Goal: Information Seeking & Learning: Check status

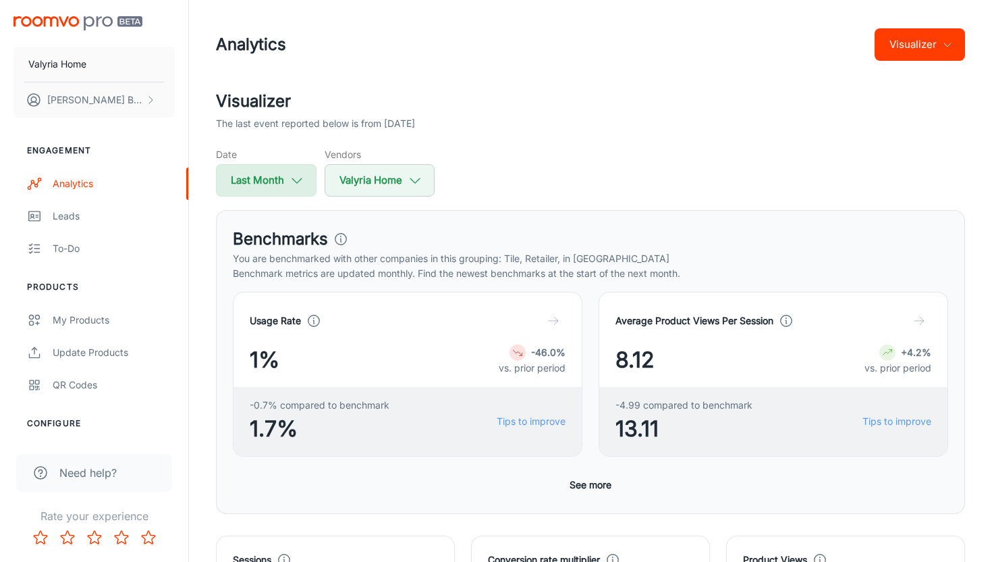
click at [301, 184] on icon "button" at bounding box center [297, 180] width 15 height 15
select select "7"
select select "2025"
select select "7"
select select "2025"
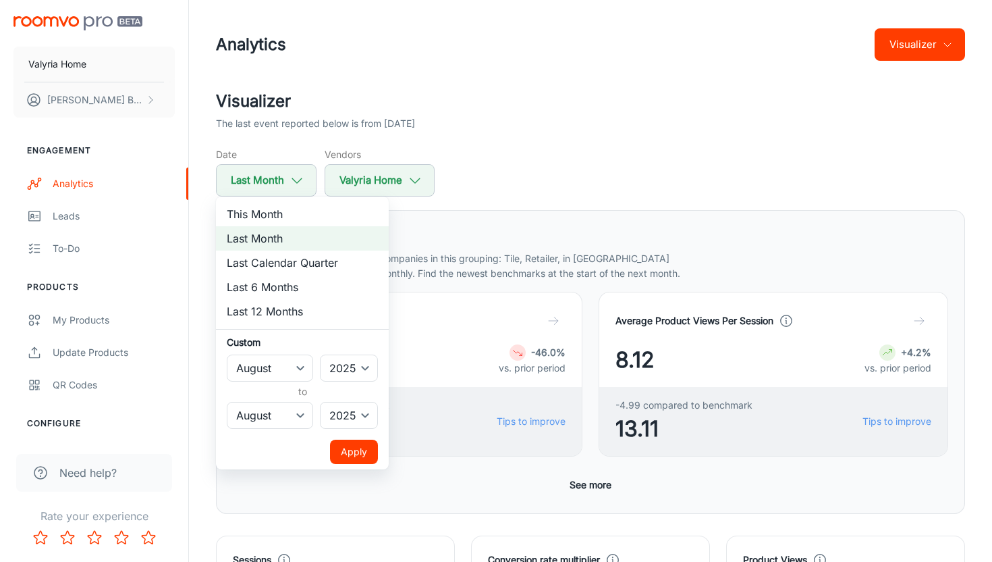
click at [502, 176] on div at bounding box center [496, 281] width 992 height 562
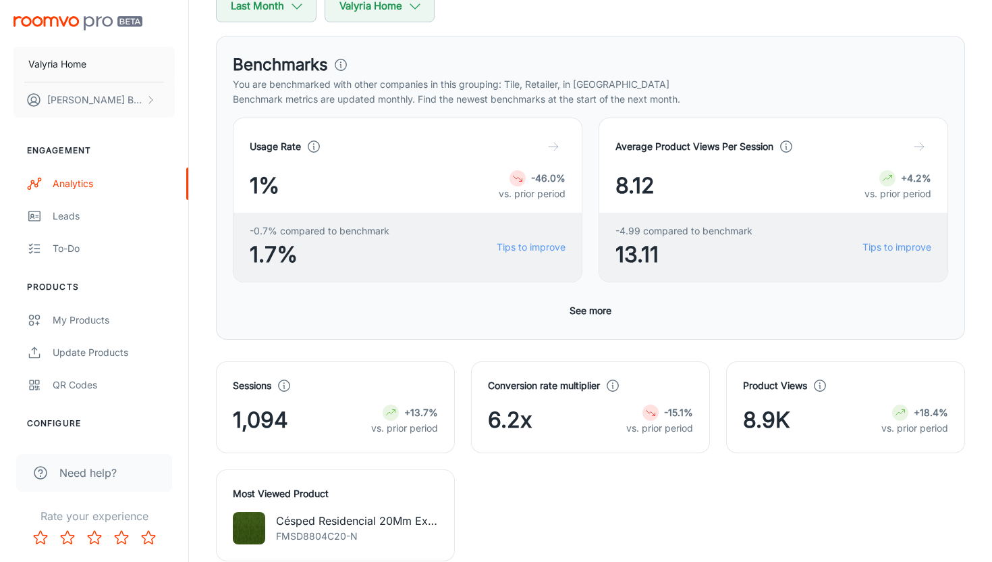
scroll to position [190, 0]
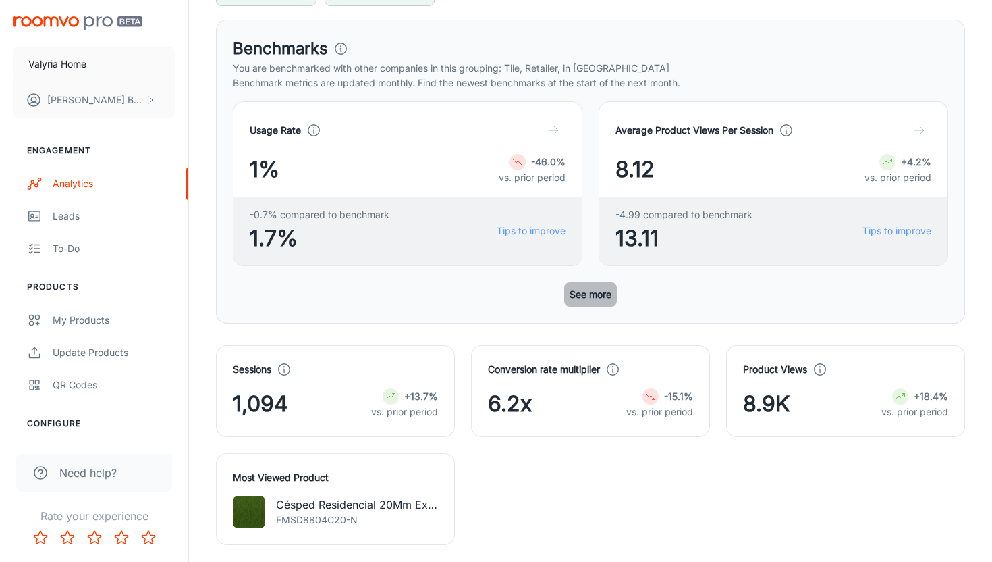
click at [602, 294] on button "See more" at bounding box center [590, 294] width 53 height 24
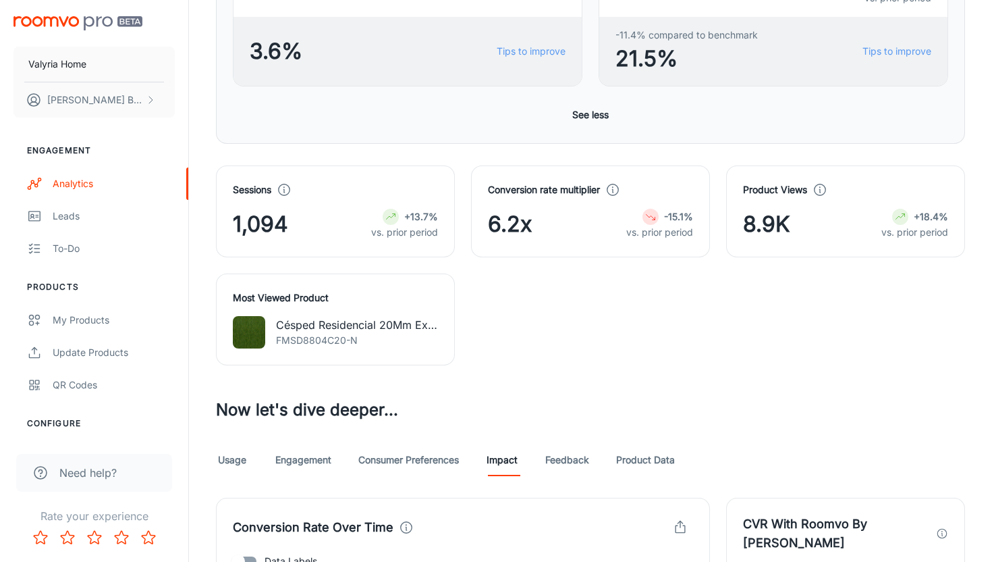
scroll to position [912, 0]
click at [441, 468] on link "Consumer Preferences" at bounding box center [408, 460] width 101 height 32
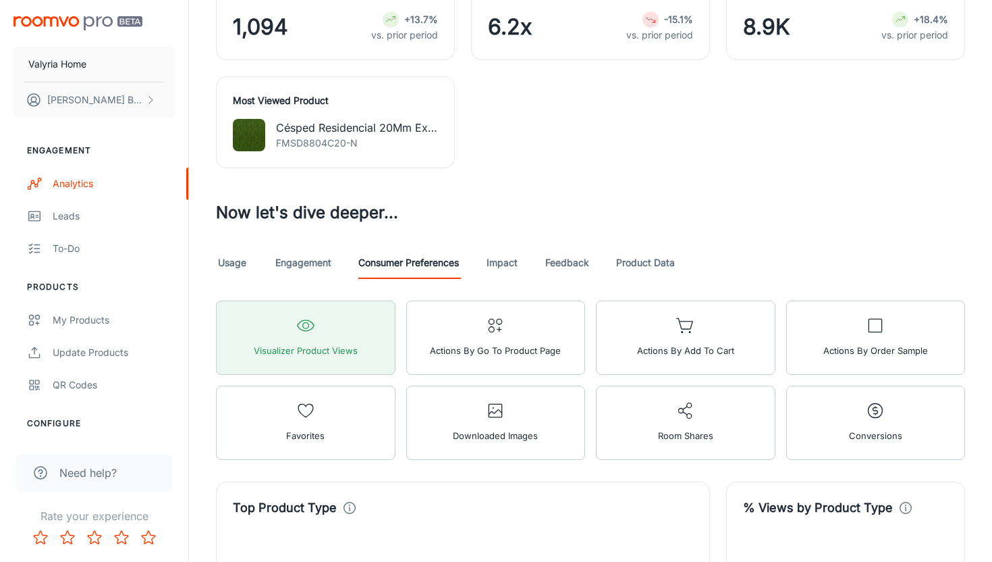
scroll to position [1133, 0]
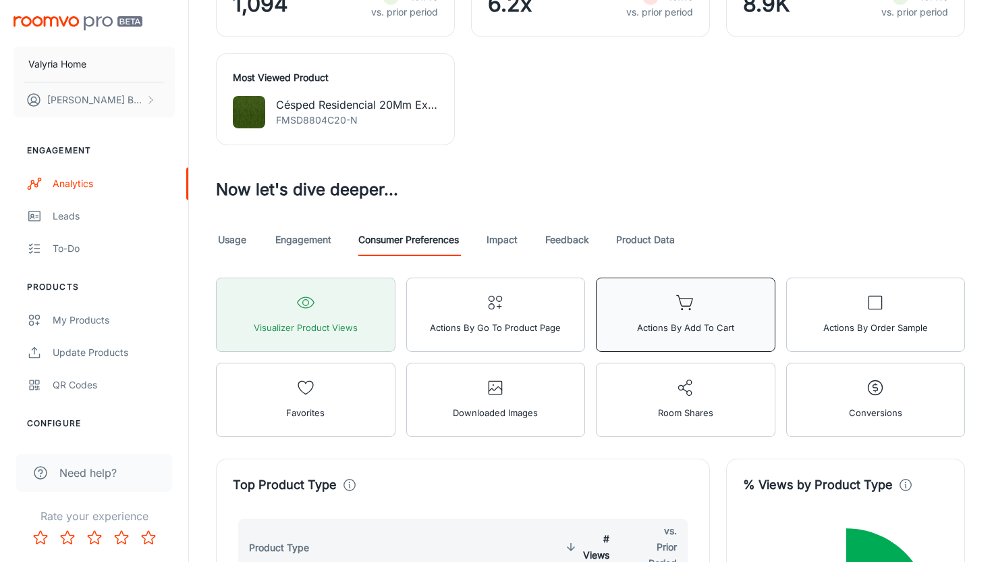
click at [668, 323] on span "Actions by Add to Cart" at bounding box center [685, 328] width 97 height 18
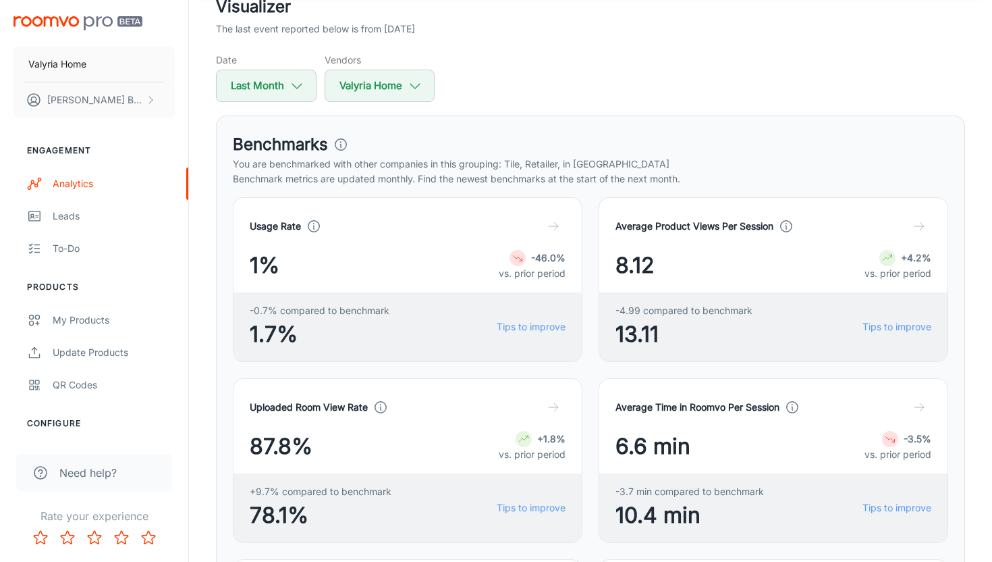
scroll to position [94, 0]
click at [284, 96] on button "Last Month" at bounding box center [266, 86] width 101 height 32
select select "7"
select select "2025"
select select "7"
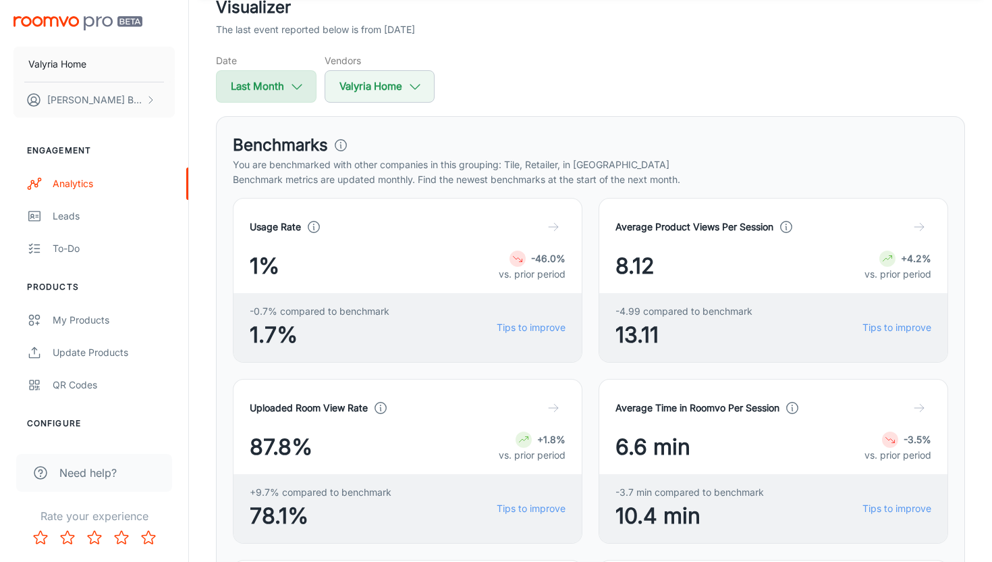
select select "2025"
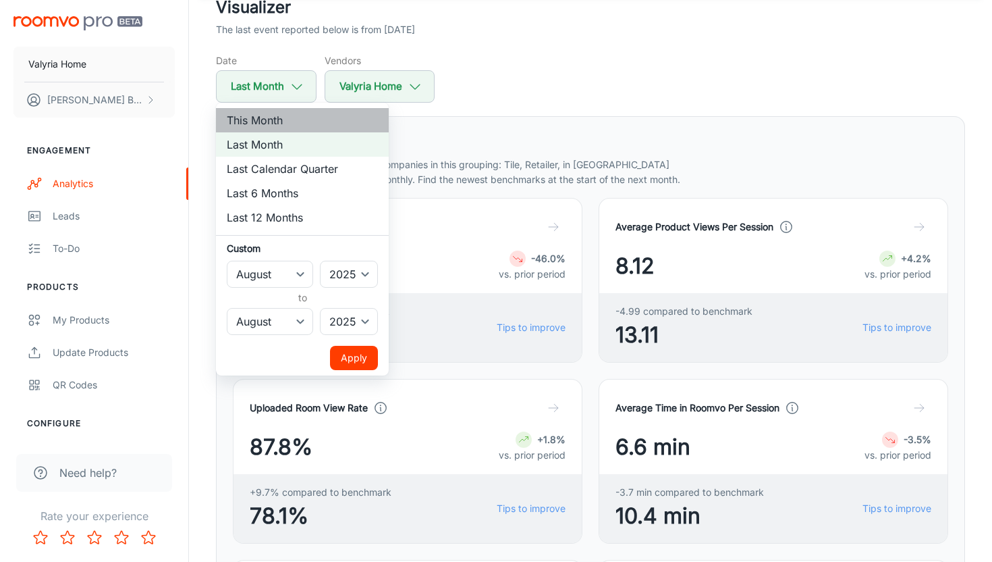
click at [294, 128] on li "This Month" at bounding box center [302, 120] width 173 height 24
select select "8"
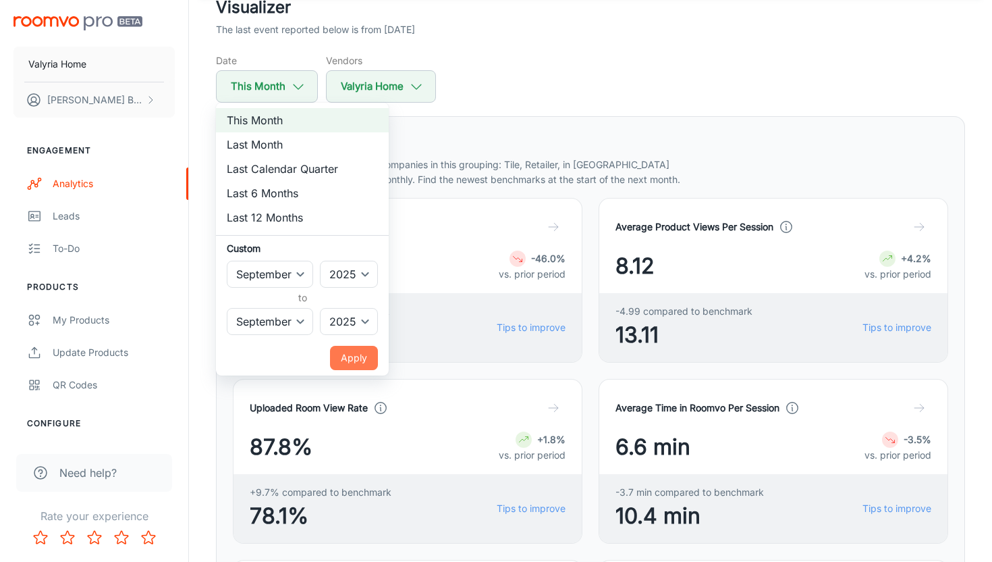
click at [354, 362] on button "Apply" at bounding box center [354, 358] width 48 height 24
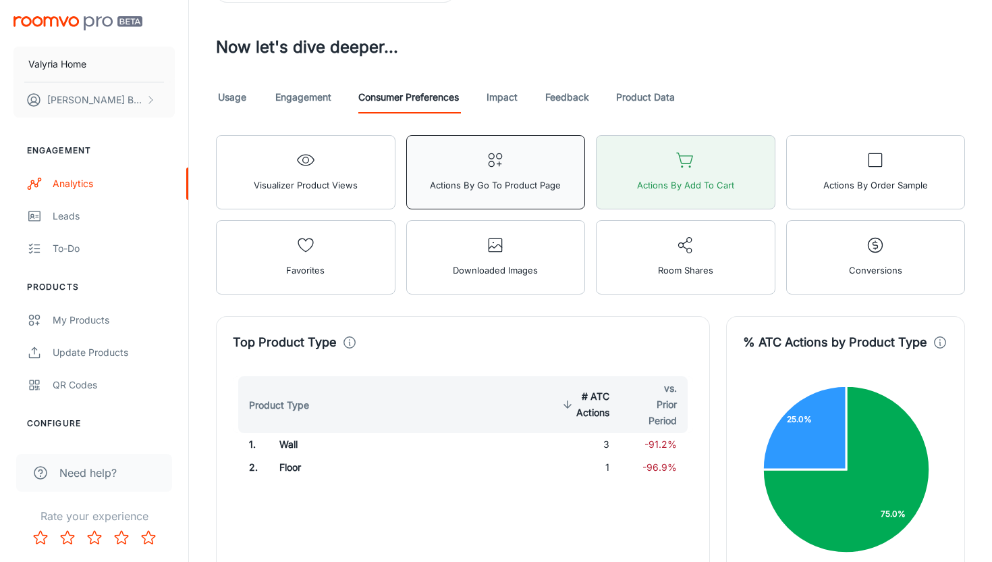
scroll to position [1276, 0]
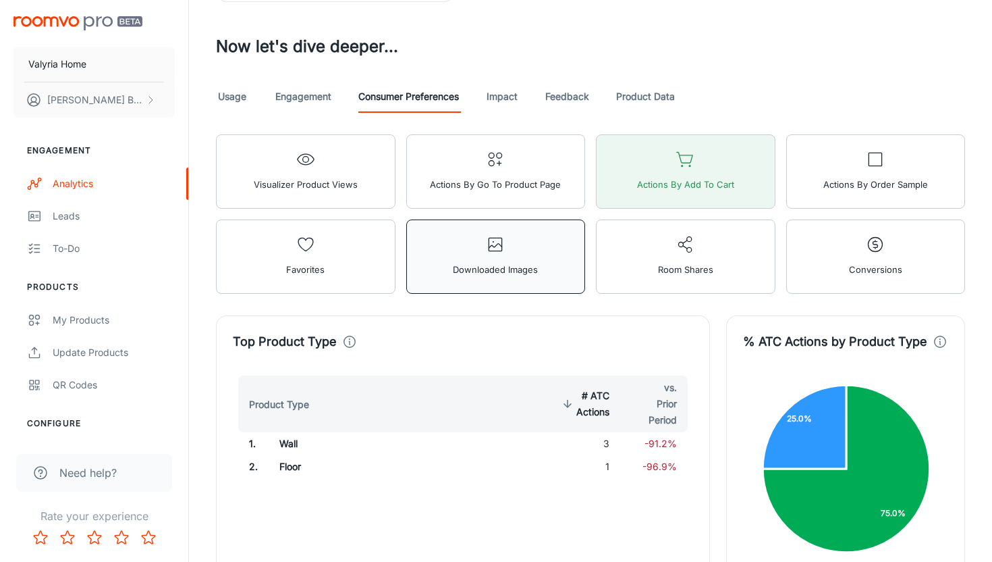
click at [548, 246] on button "Downloaded Images" at bounding box center [496, 256] width 180 height 74
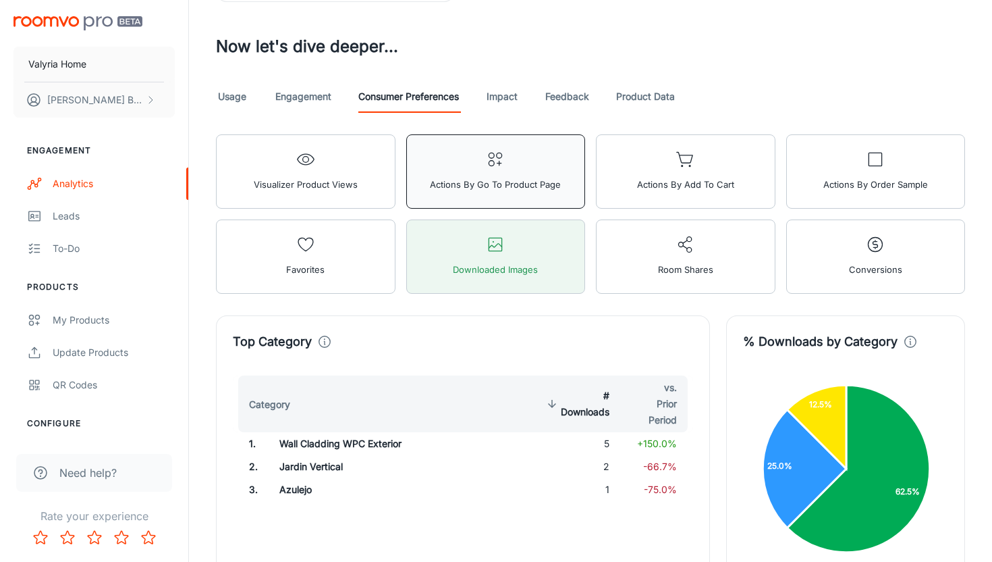
click at [553, 188] on span "Actions by Go To Product Page" at bounding box center [495, 184] width 131 height 18
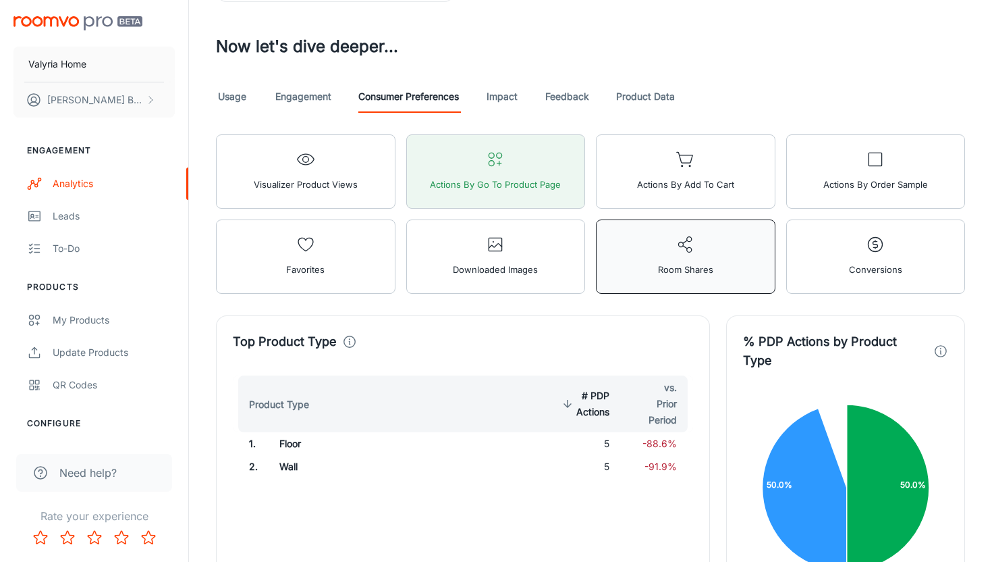
click at [653, 261] on button "Room Shares" at bounding box center [686, 256] width 180 height 74
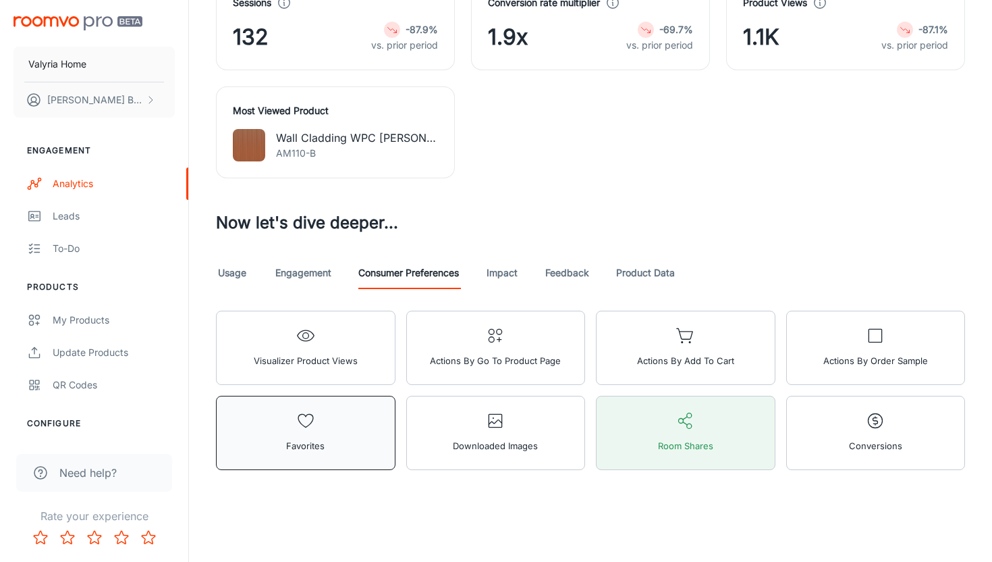
click at [360, 415] on button "Favorites" at bounding box center [306, 433] width 180 height 74
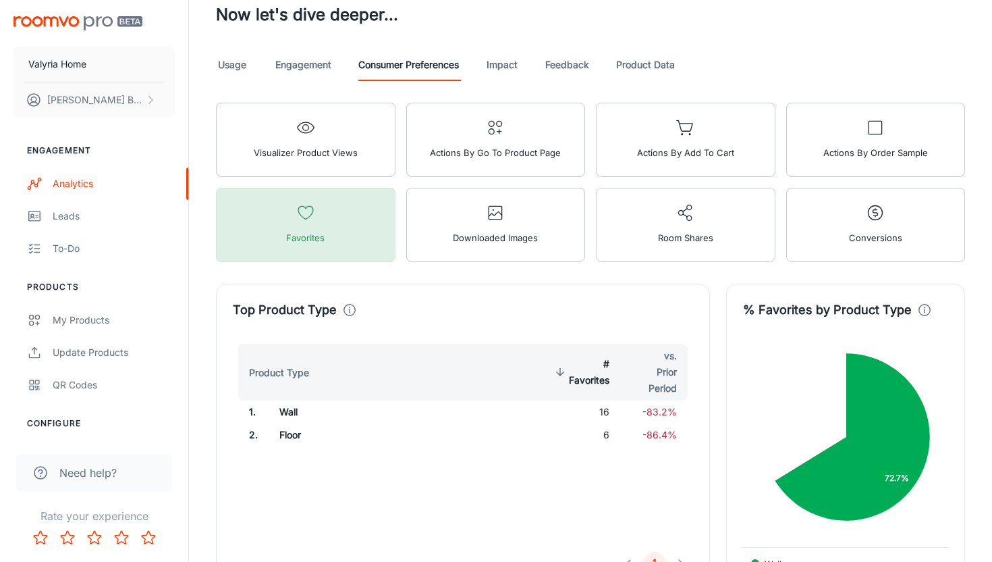
scroll to position [1308, 0]
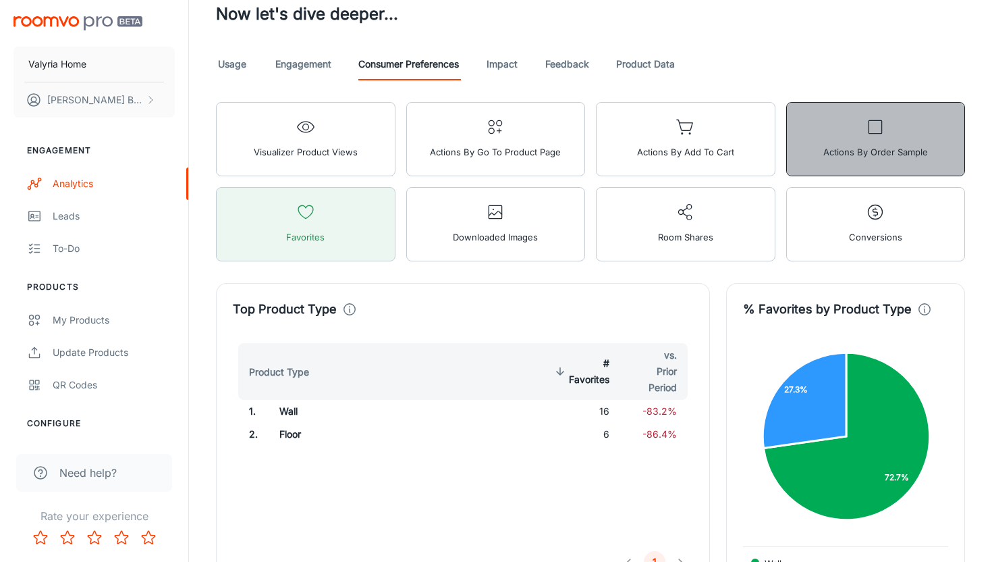
click at [877, 154] on span "Actions by Order Sample" at bounding box center [875, 152] width 105 height 18
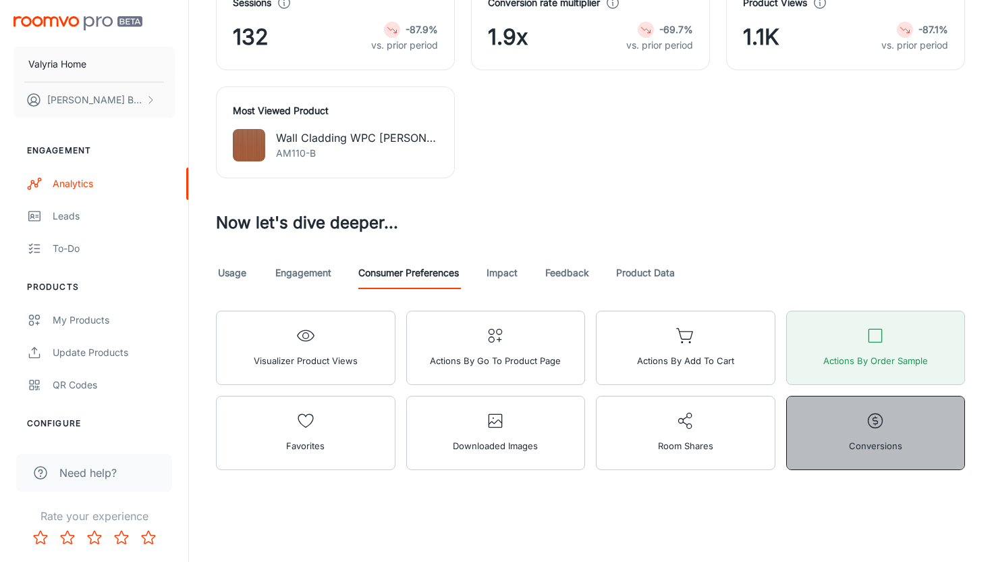
click at [888, 425] on button "Conversions" at bounding box center [876, 433] width 180 height 74
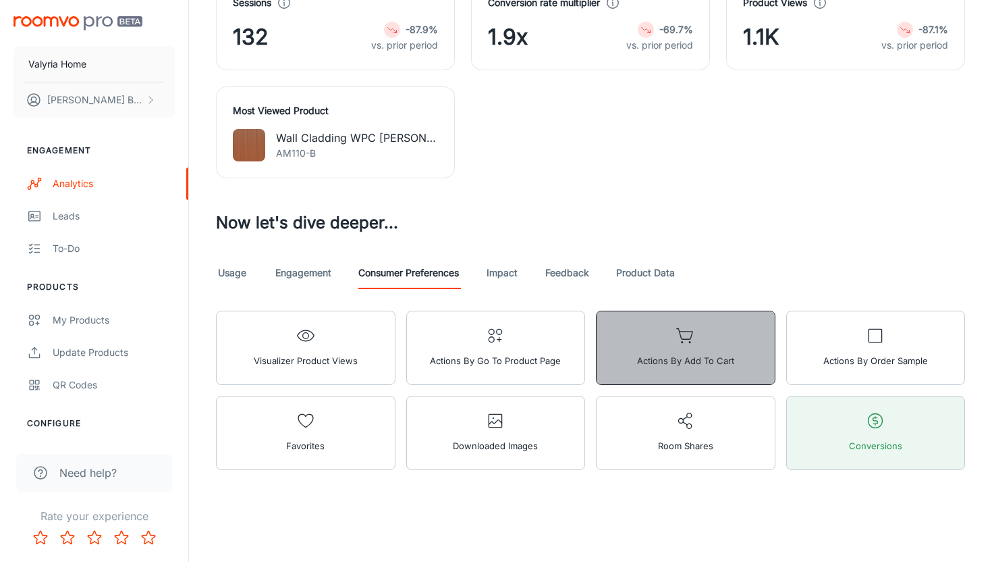
click at [694, 360] on span "Actions by Add to Cart" at bounding box center [685, 361] width 97 height 18
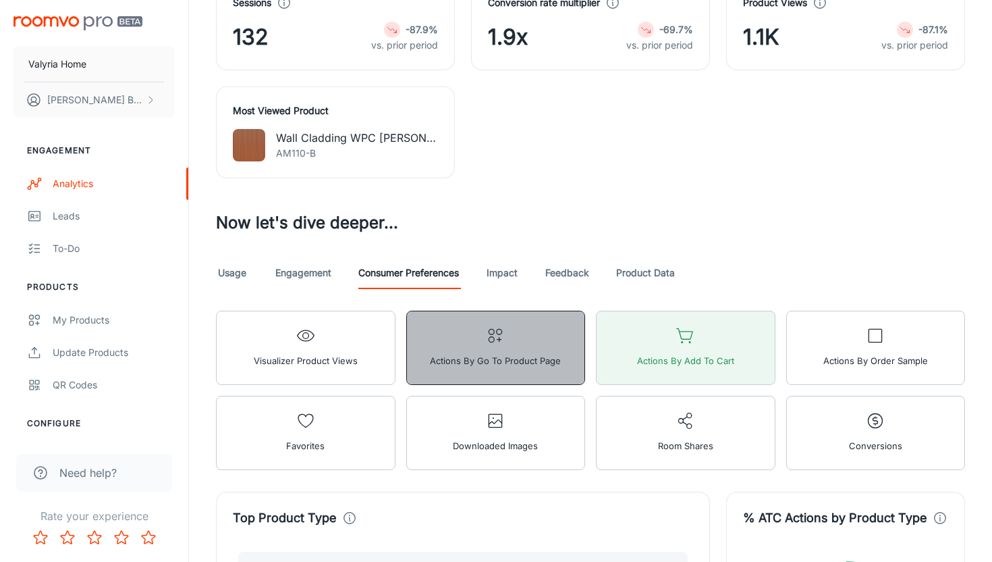
click at [492, 329] on circle "button" at bounding box center [491, 331] width 5 height 5
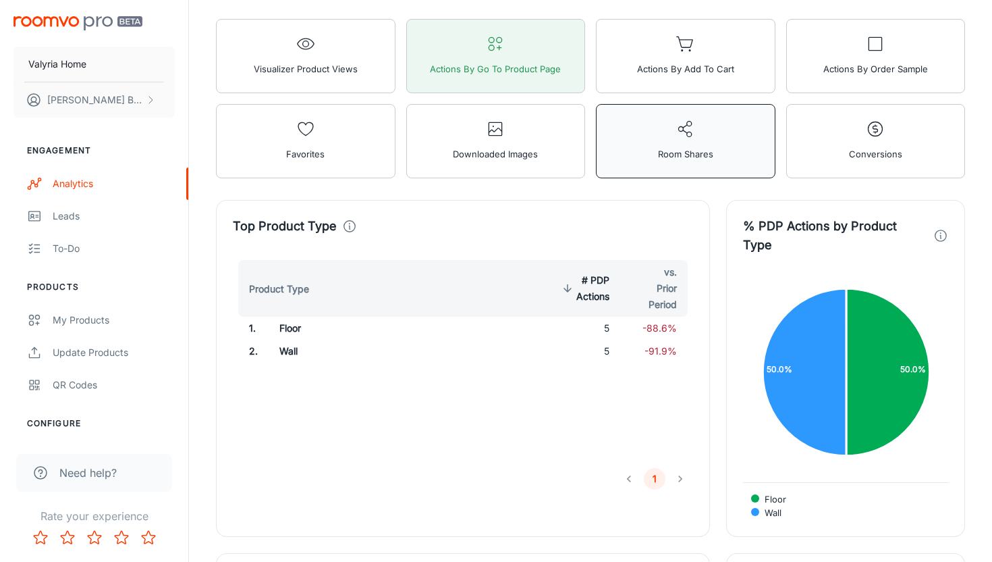
scroll to position [1403, 0]
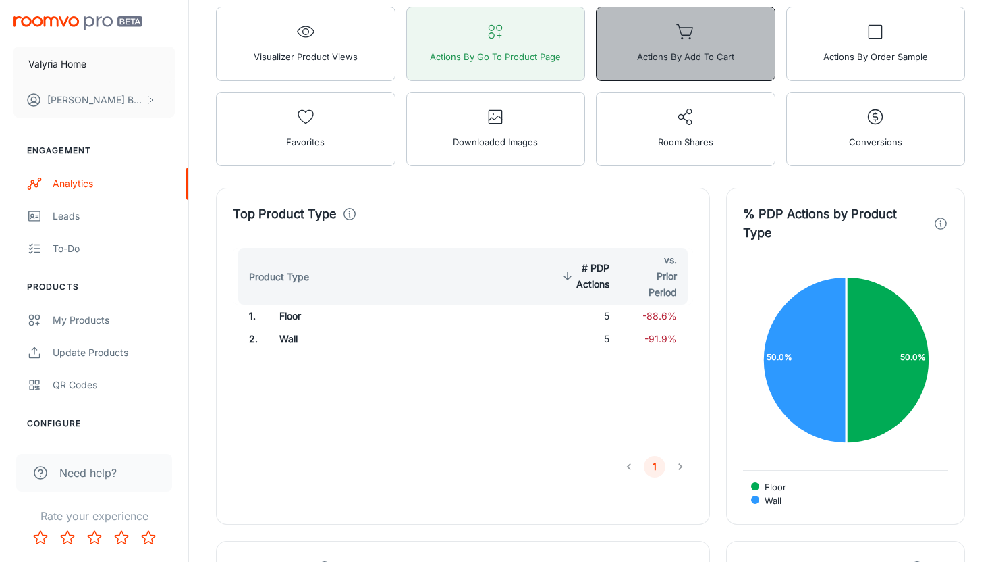
click at [664, 64] on span "Actions by Add to Cart" at bounding box center [685, 57] width 97 height 18
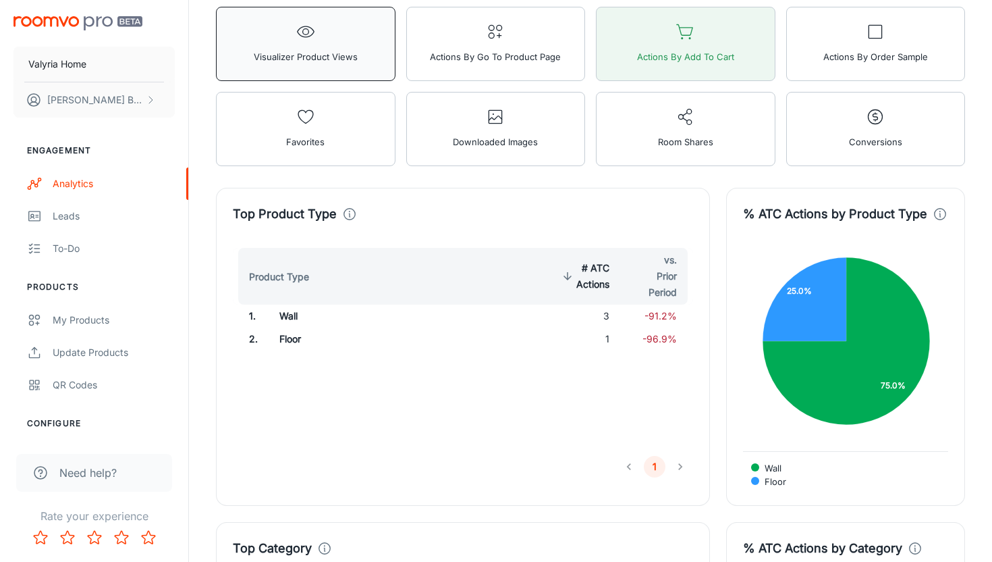
click at [296, 38] on icon "button" at bounding box center [305, 31] width 19 height 19
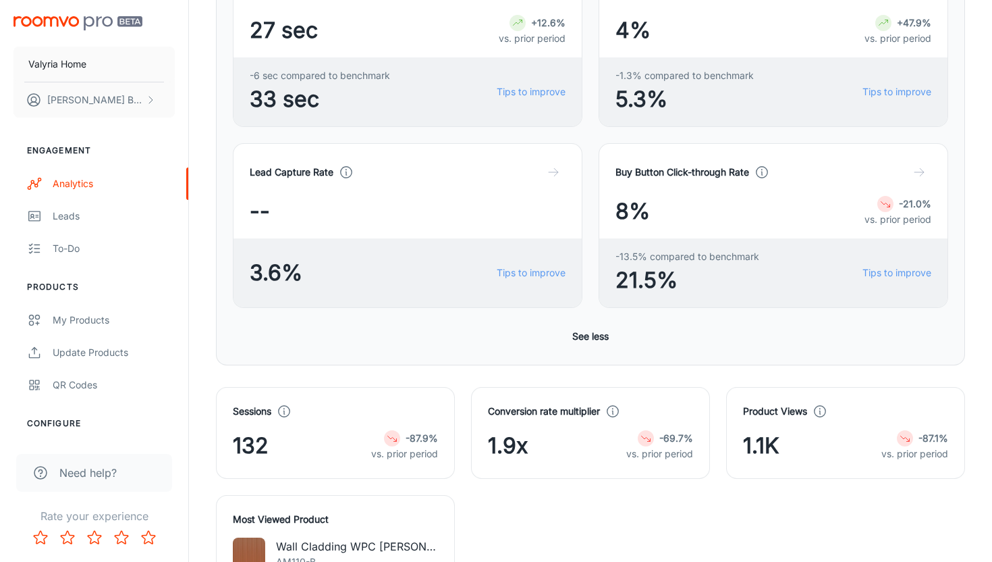
scroll to position [692, 0]
click at [601, 340] on button "See less" at bounding box center [590, 335] width 47 height 24
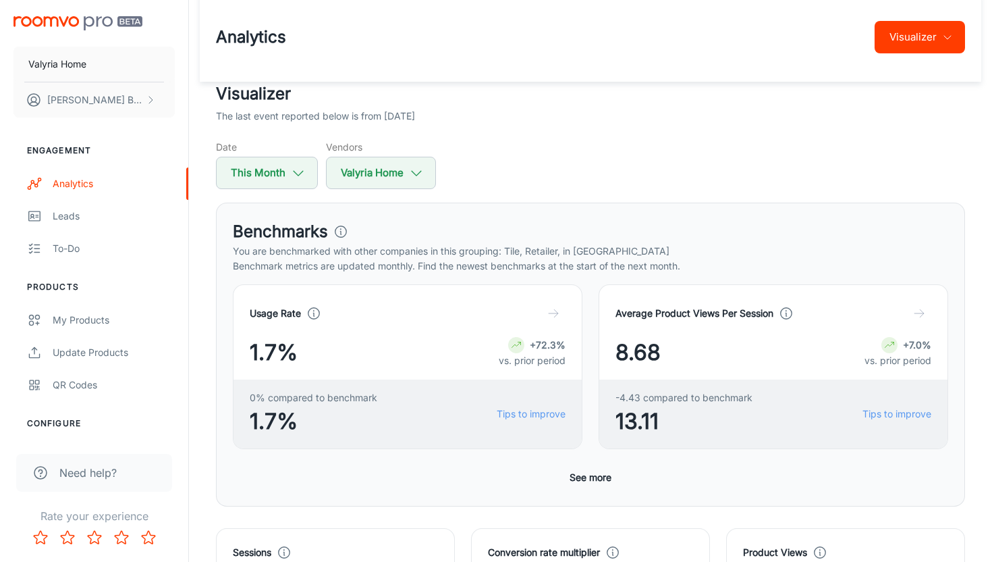
scroll to position [0, 0]
